Goal: Transaction & Acquisition: Download file/media

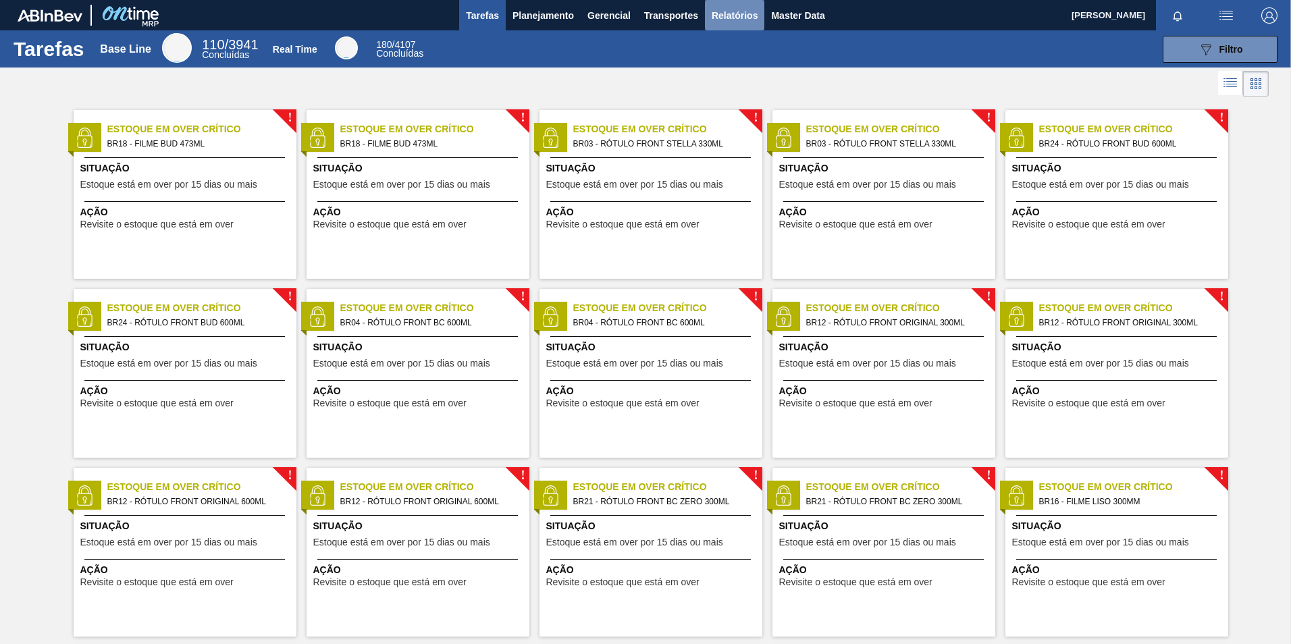
click at [728, 16] on span "Relatórios" at bounding box center [735, 15] width 46 height 16
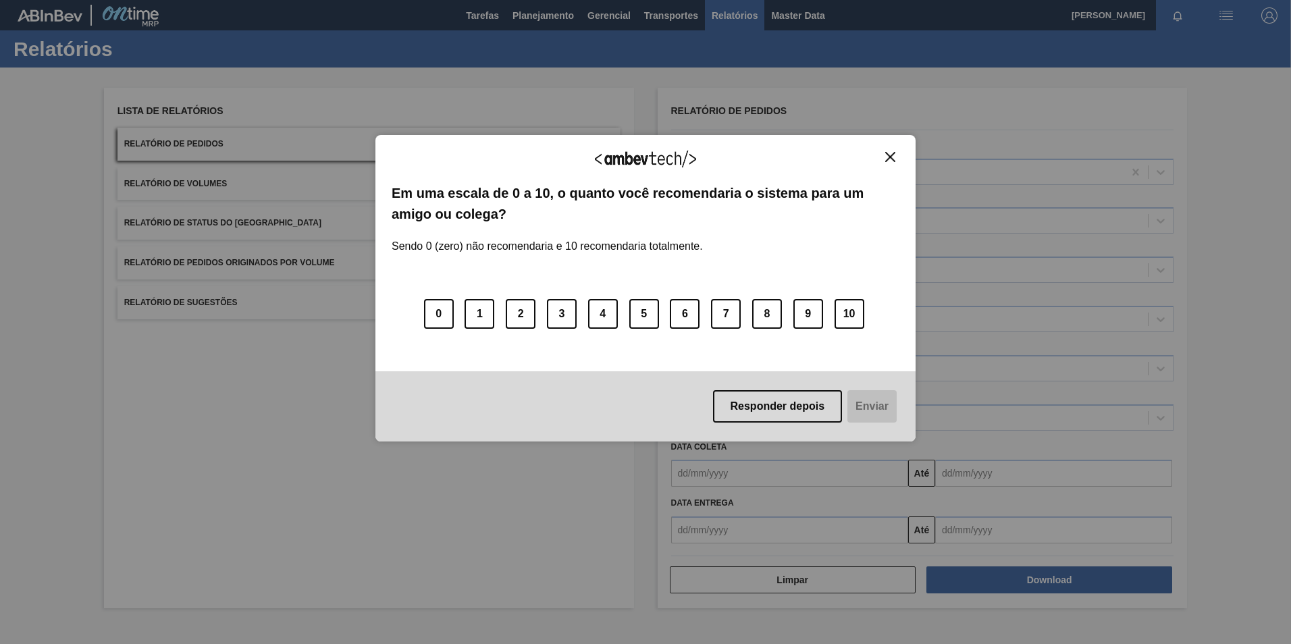
click at [895, 154] on button "Close" at bounding box center [890, 156] width 18 height 11
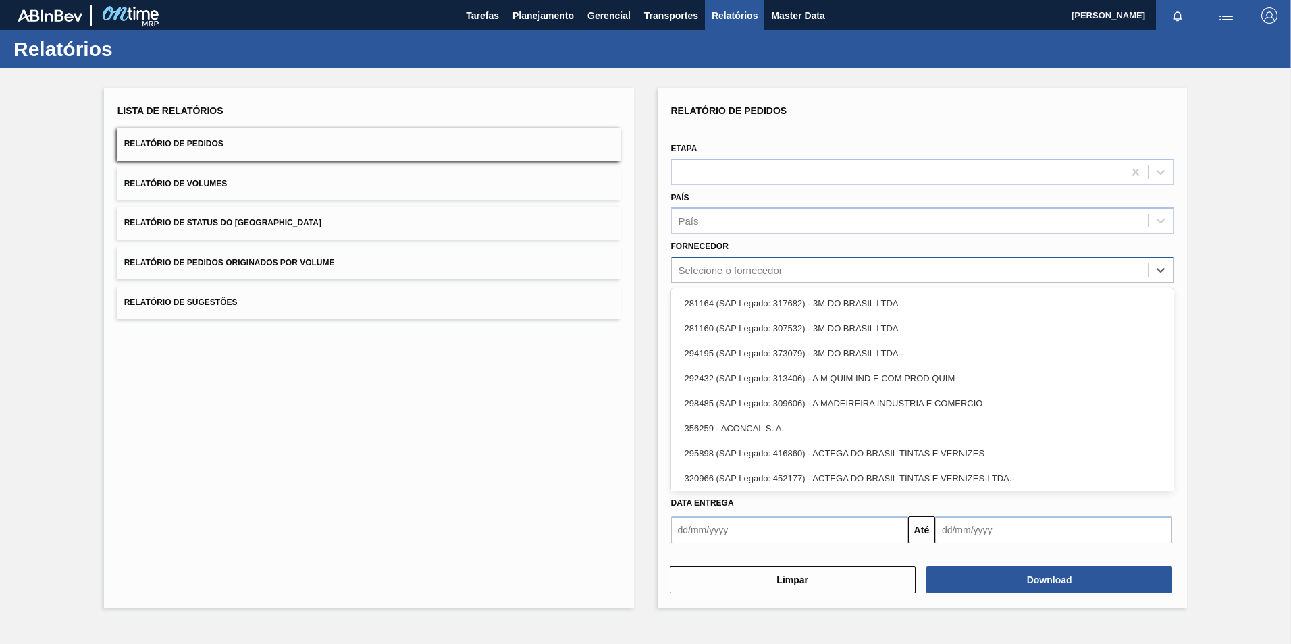
click at [750, 265] on div "Selecione o fornecedor" at bounding box center [731, 270] width 104 height 11
paste input "280304"
type input "280304"
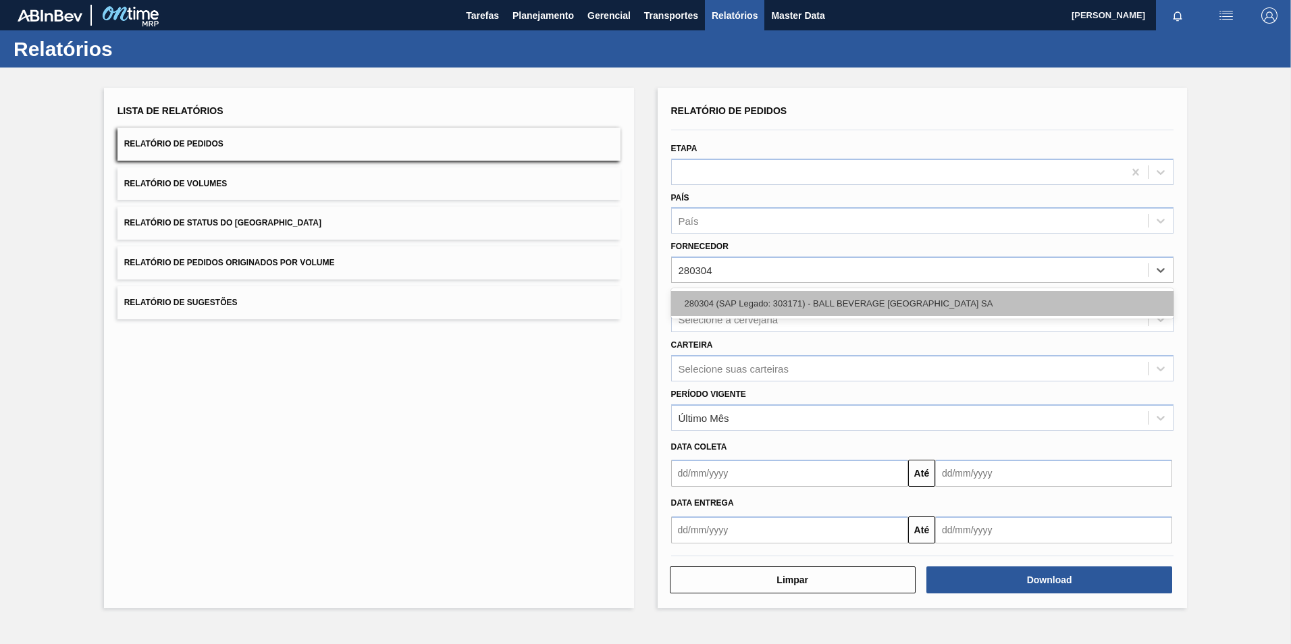
click at [744, 308] on div "280304 (SAP Legado: 303171) - BALL BEVERAGE [GEOGRAPHIC_DATA] SA" at bounding box center [922, 303] width 503 height 25
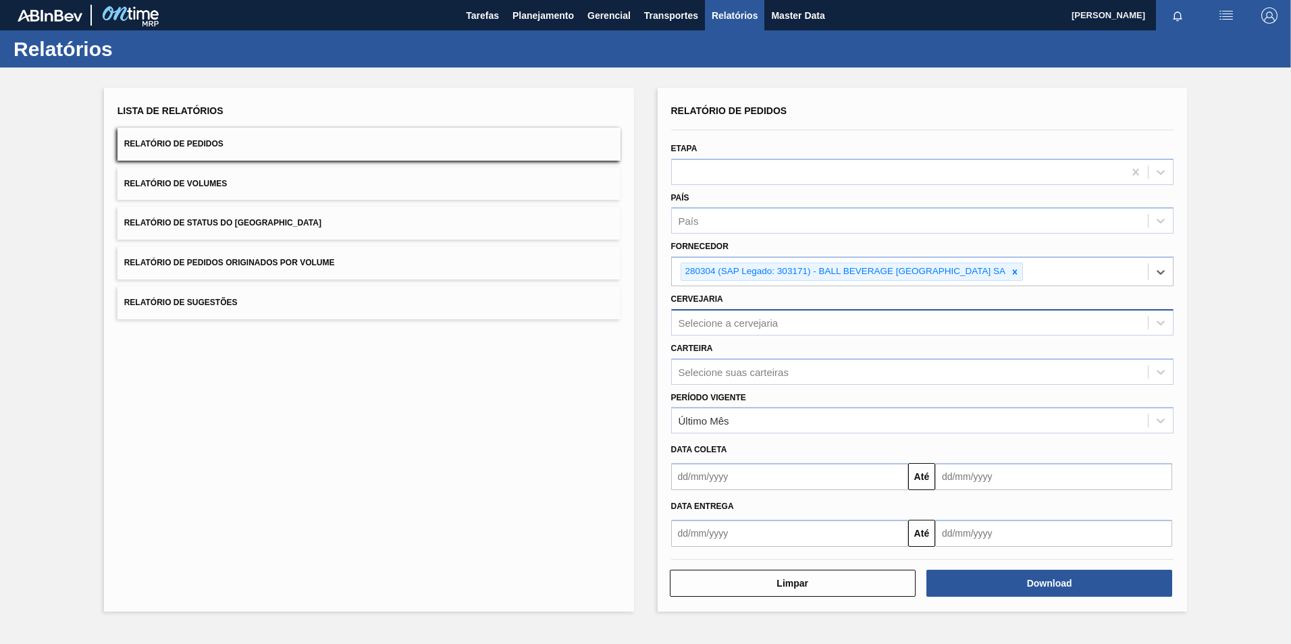
click at [737, 325] on div "Selecione a cervejaria" at bounding box center [729, 322] width 100 height 11
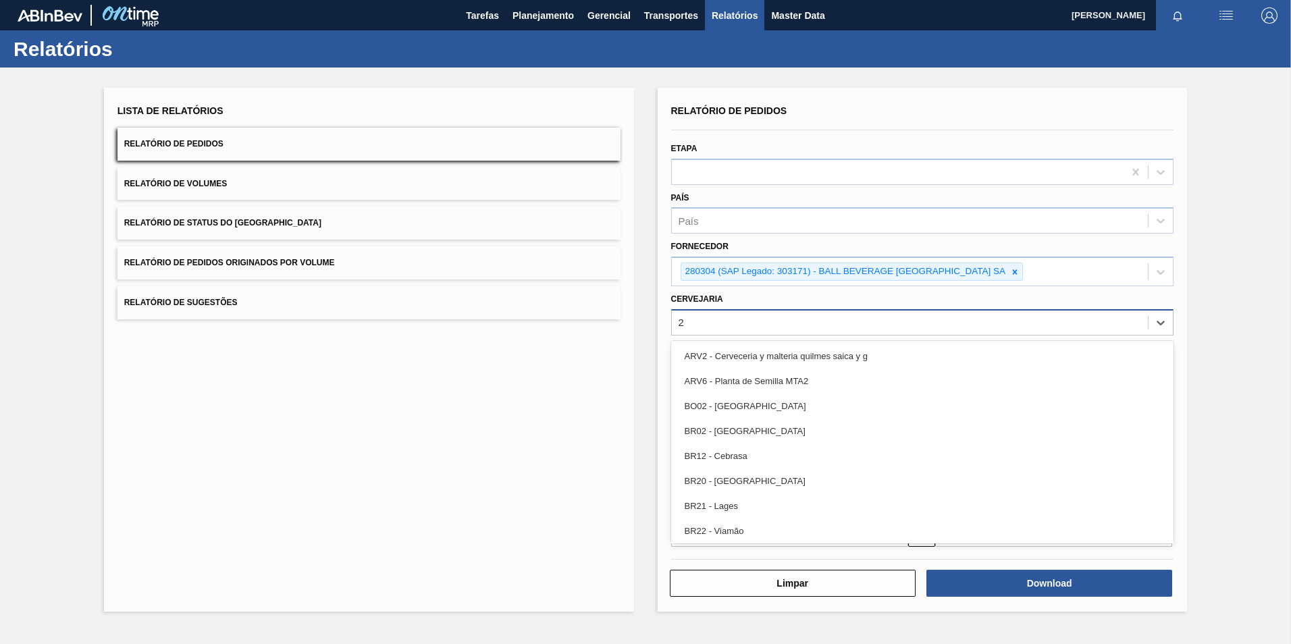
type input "26"
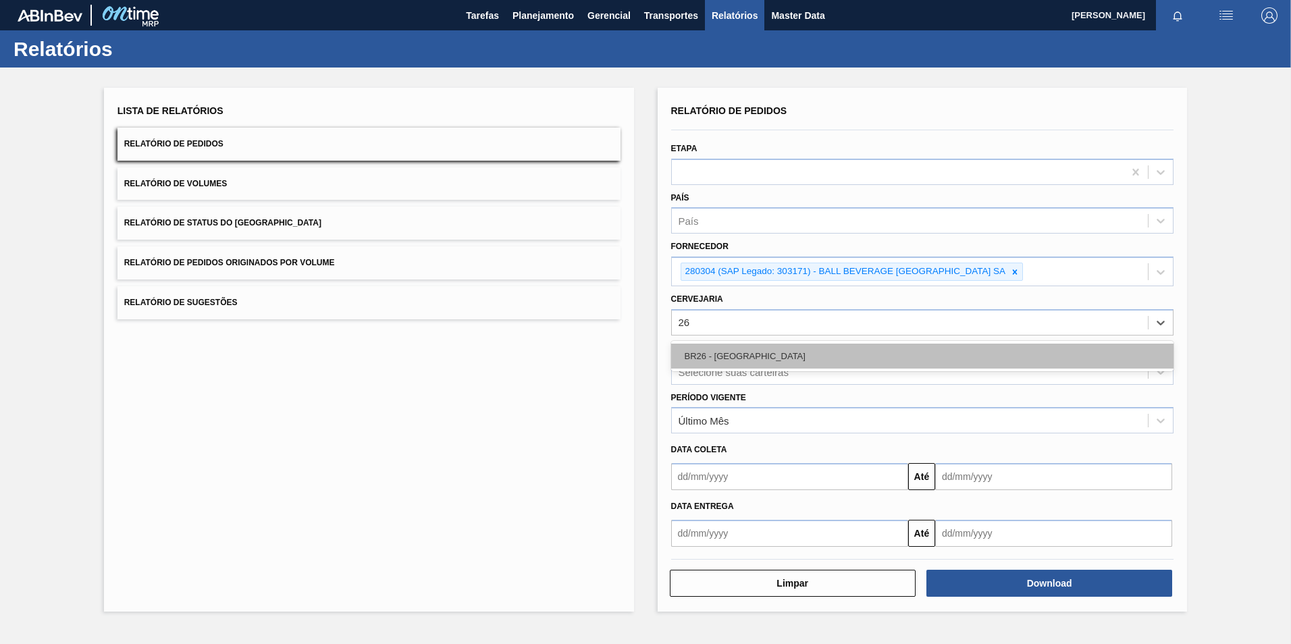
click at [736, 347] on div "BR26 - [GEOGRAPHIC_DATA]" at bounding box center [922, 356] width 503 height 25
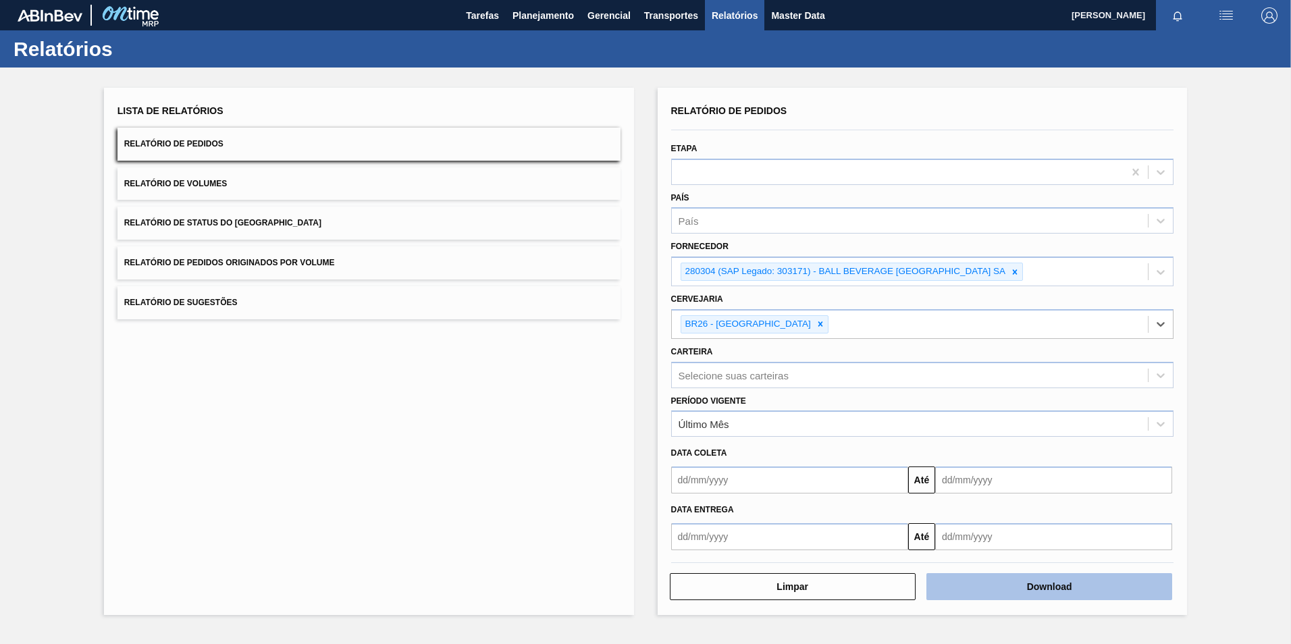
click at [978, 583] on button "Download" at bounding box center [1049, 586] width 246 height 27
click at [1016, 591] on button "Download" at bounding box center [1049, 586] width 246 height 27
